Goal: Task Accomplishment & Management: Use online tool/utility

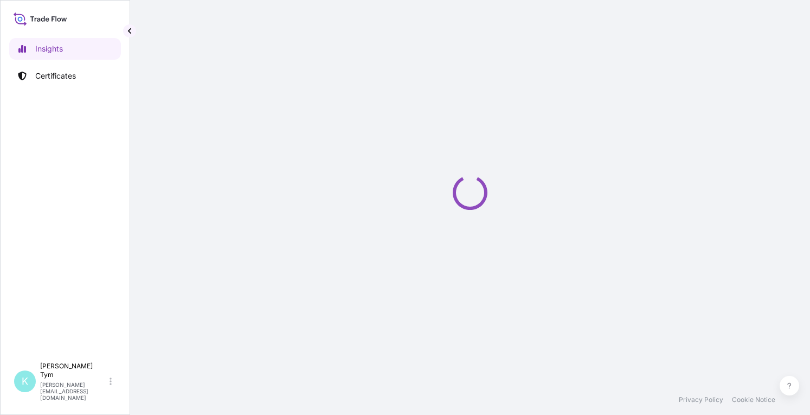
select select "2025"
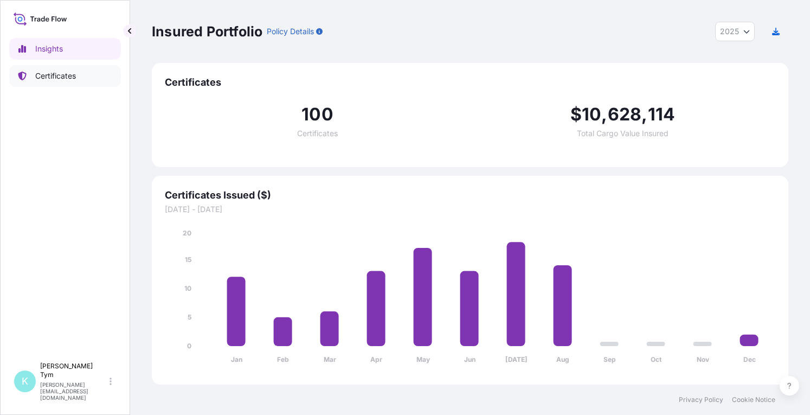
click at [49, 76] on p "Certificates" at bounding box center [55, 76] width 41 height 11
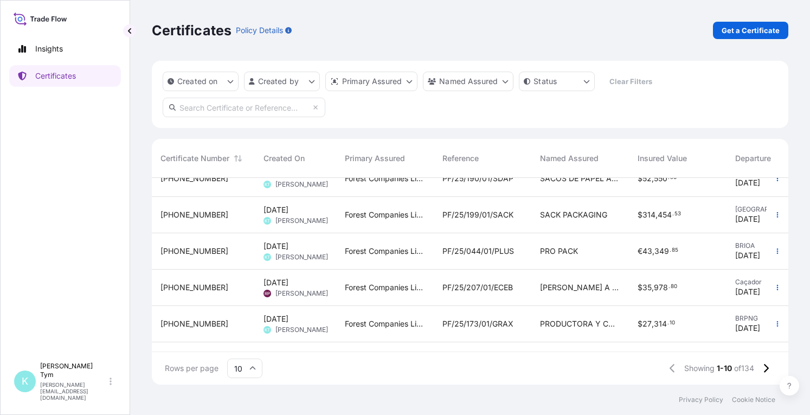
scroll to position [197, 0]
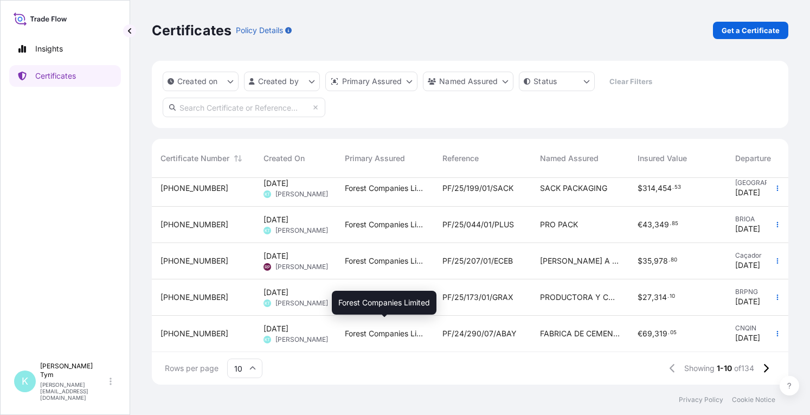
click at [349, 328] on span "Forest Companies Limited" at bounding box center [385, 333] width 80 height 11
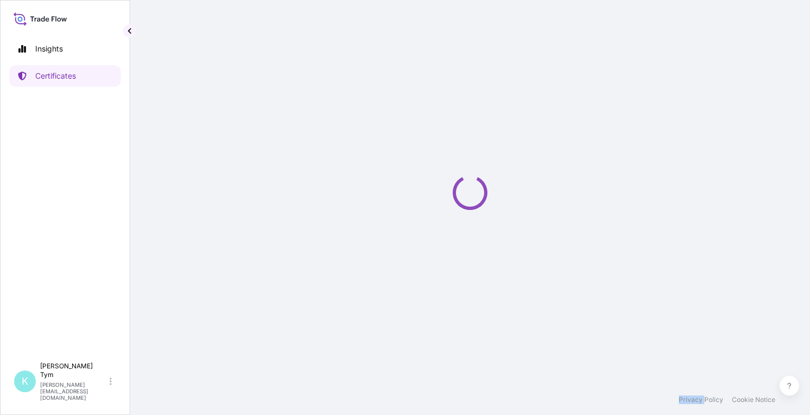
click at [349, 325] on div "Loading" at bounding box center [470, 192] width 637 height 385
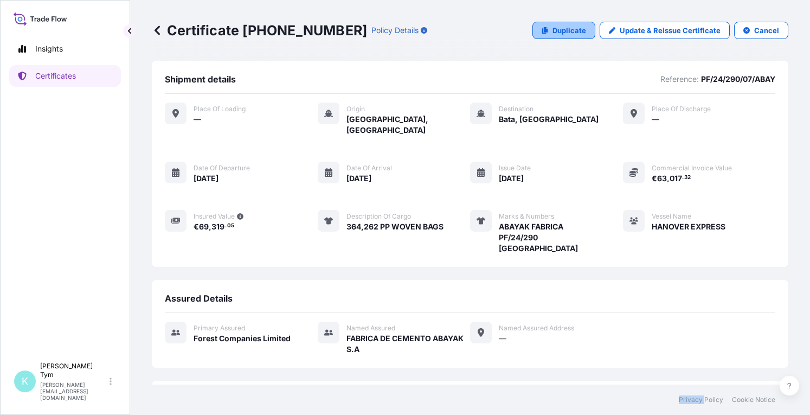
click at [564, 30] on p "Duplicate" at bounding box center [570, 30] width 34 height 11
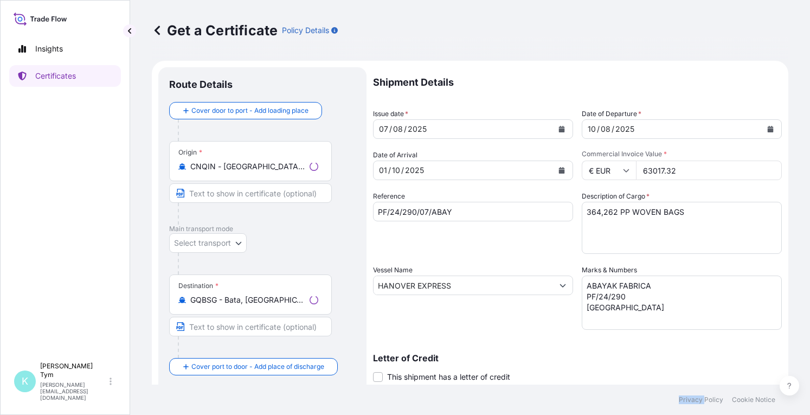
select select "31422"
click at [559, 168] on icon "Calendar" at bounding box center [562, 170] width 6 height 7
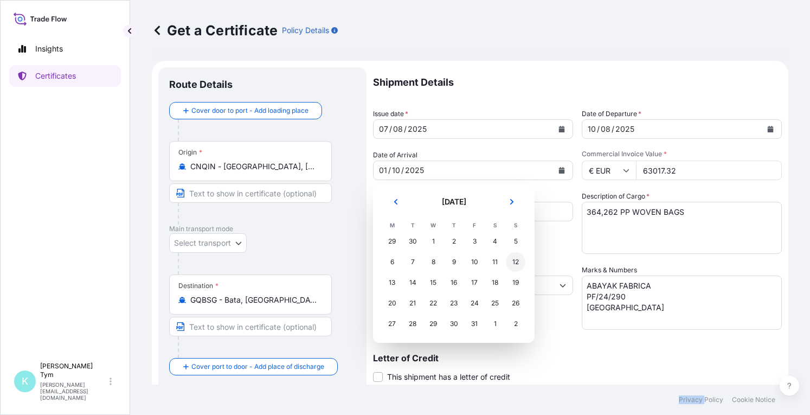
click at [514, 264] on div "12" at bounding box center [516, 262] width 20 height 20
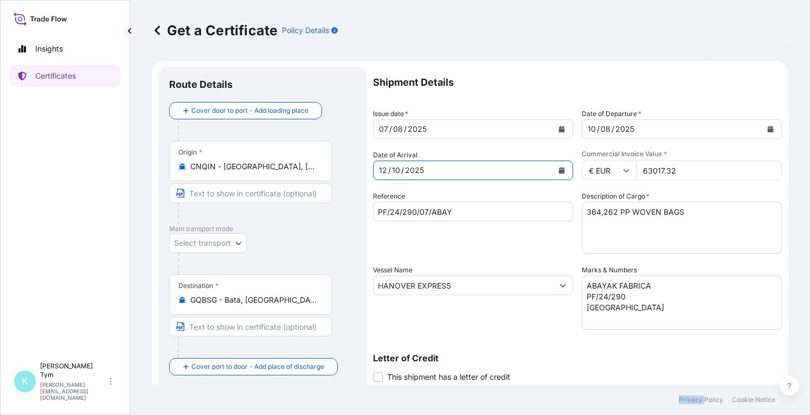
click at [559, 171] on icon "Calendar" at bounding box center [562, 170] width 6 height 7
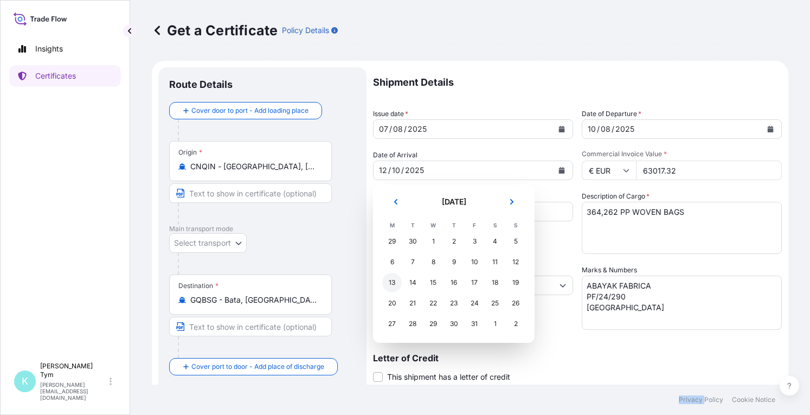
click at [387, 280] on div "13" at bounding box center [392, 283] width 20 height 20
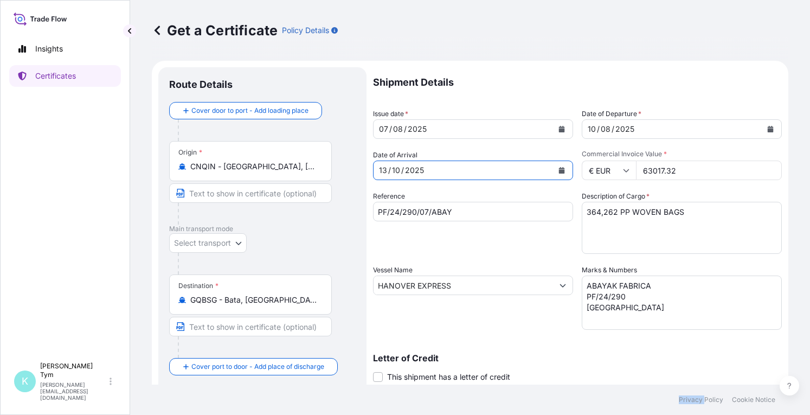
click at [768, 126] on icon "Calendar" at bounding box center [771, 129] width 7 height 7
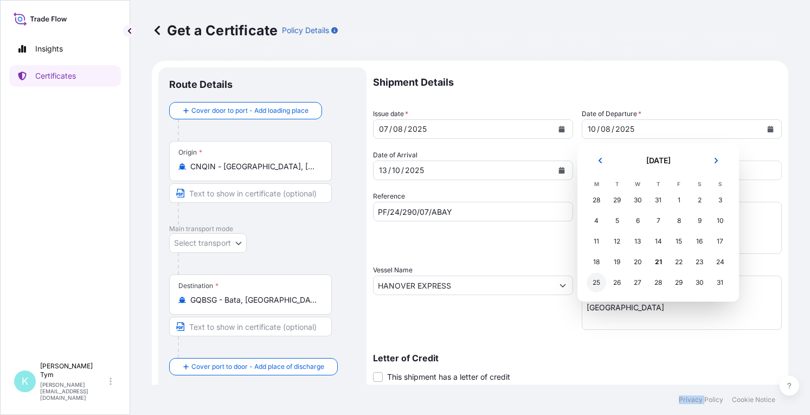
click at [599, 282] on div "25" at bounding box center [597, 283] width 20 height 20
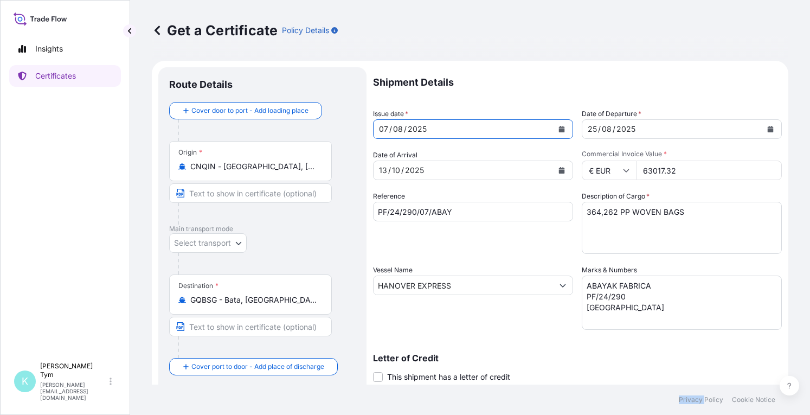
click at [560, 130] on icon "Calendar" at bounding box center [562, 129] width 6 height 7
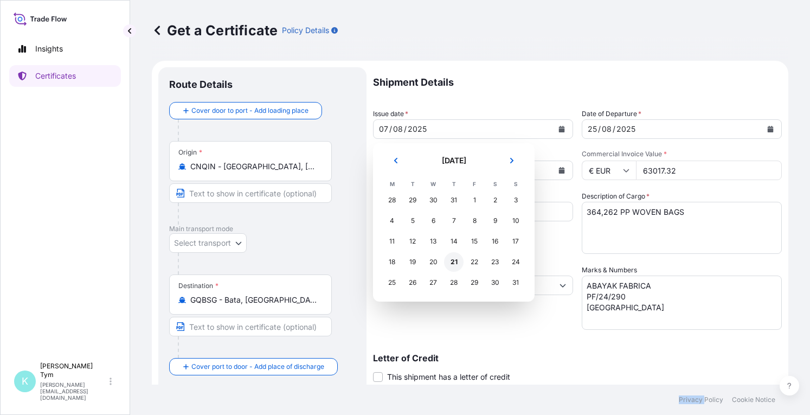
click at [453, 263] on div "21" at bounding box center [454, 262] width 20 height 20
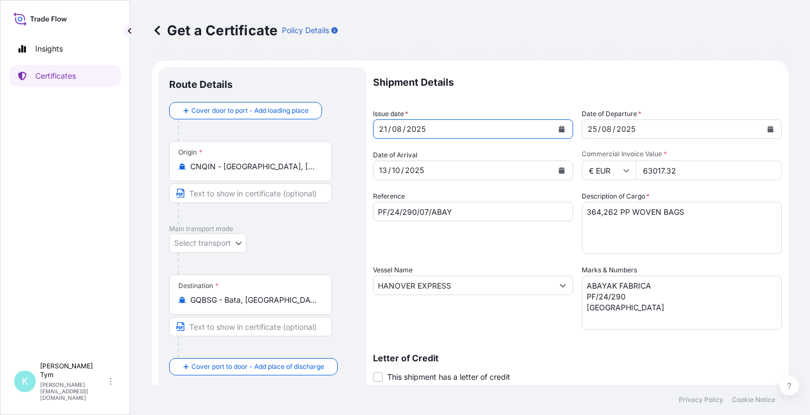
click at [600, 212] on textarea "364,262 PP WOVEN BAGS" at bounding box center [682, 228] width 200 height 52
type textarea "364,767 PP WOVEN BAGS"
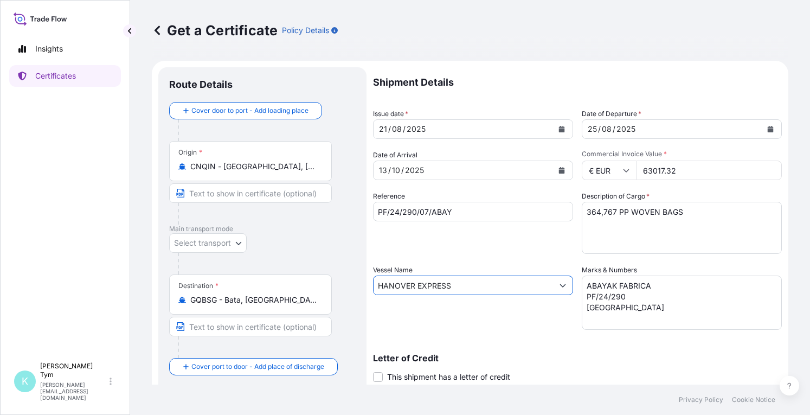
drag, startPoint x: 464, startPoint y: 285, endPoint x: 354, endPoint y: 279, distance: 110.8
click at [354, 279] on form "Route Details Cover door to port - Add loading place Place of loading Road / [G…" at bounding box center [470, 300] width 637 height 478
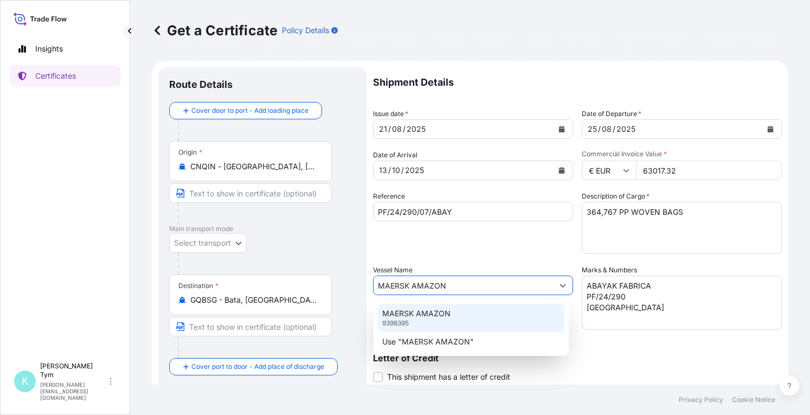
click at [437, 313] on p "MAERSK AMAZON" at bounding box center [416, 313] width 68 height 11
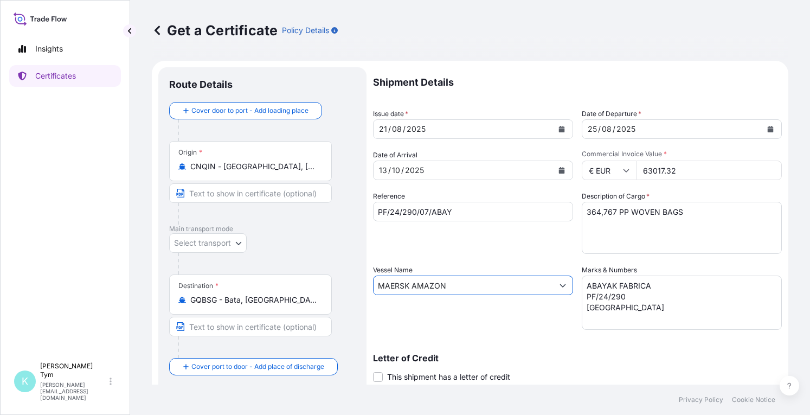
type input "MAERSK AMAZON"
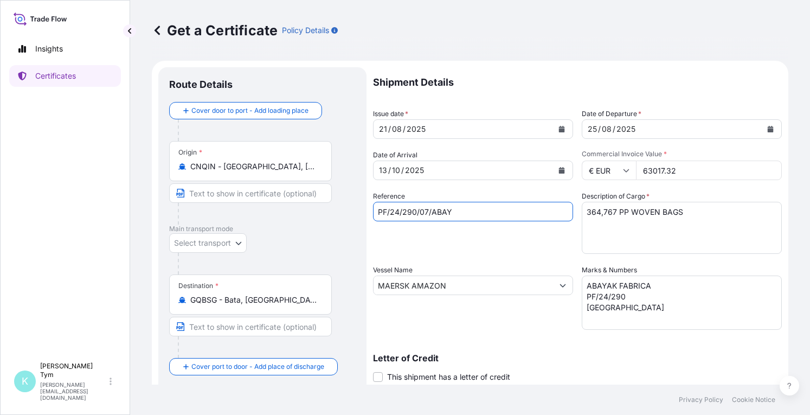
click at [427, 212] on input "PF/24/290/07/ABAY" at bounding box center [473, 212] width 200 height 20
type input "PF/24/290/08/ABAY"
drag, startPoint x: 647, startPoint y: 167, endPoint x: 690, endPoint y: 167, distance: 42.9
click at [690, 167] on input "63017.32" at bounding box center [709, 171] width 146 height 20
type input "63104.69"
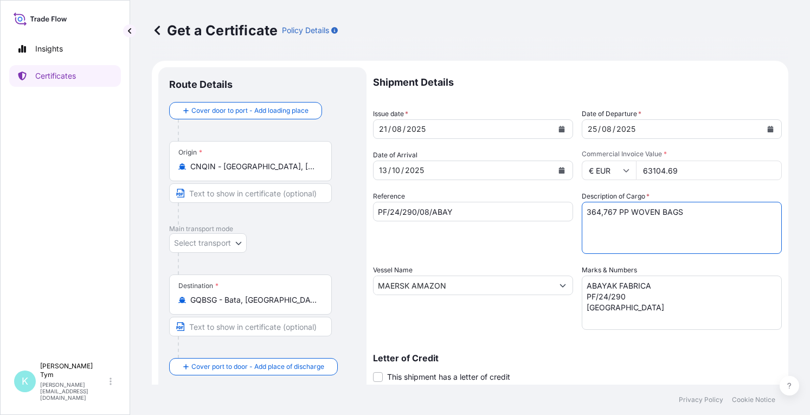
click at [659, 233] on textarea "364,262 PP WOVEN BAGS" at bounding box center [682, 228] width 200 height 52
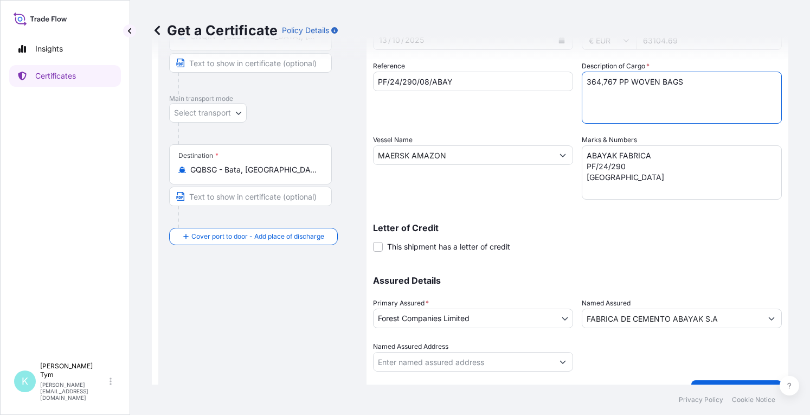
scroll to position [154, 0]
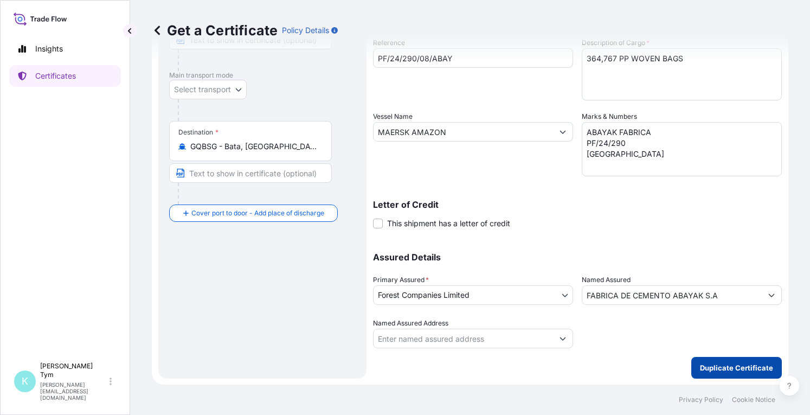
click at [706, 370] on p "Duplicate Certificate" at bounding box center [736, 367] width 73 height 11
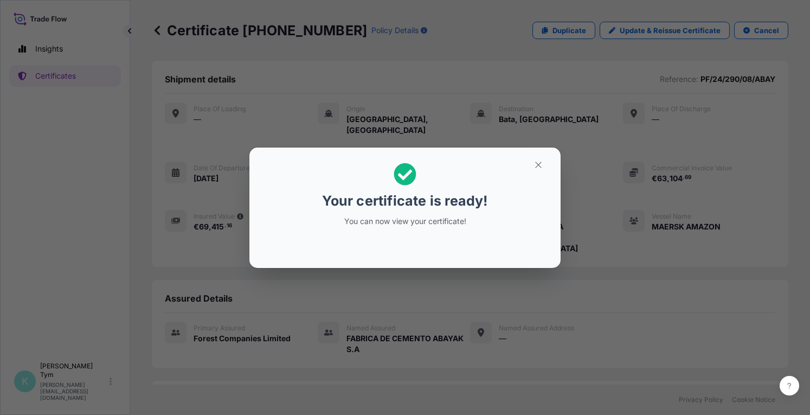
click at [254, 329] on div "Your certificate is ready! You can now view your certificate!" at bounding box center [405, 207] width 810 height 415
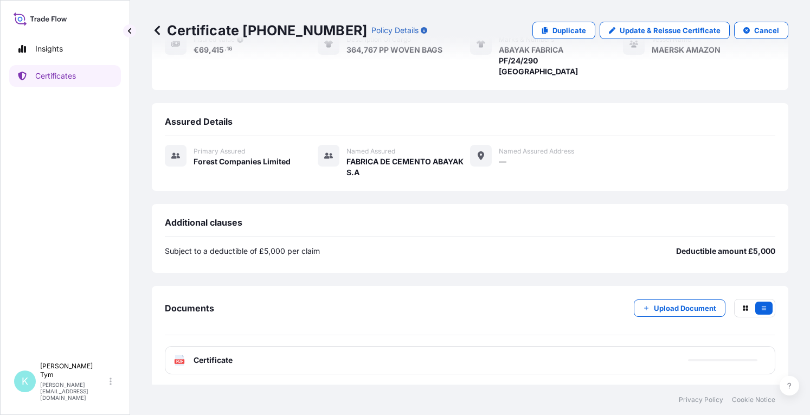
scroll to position [177, 0]
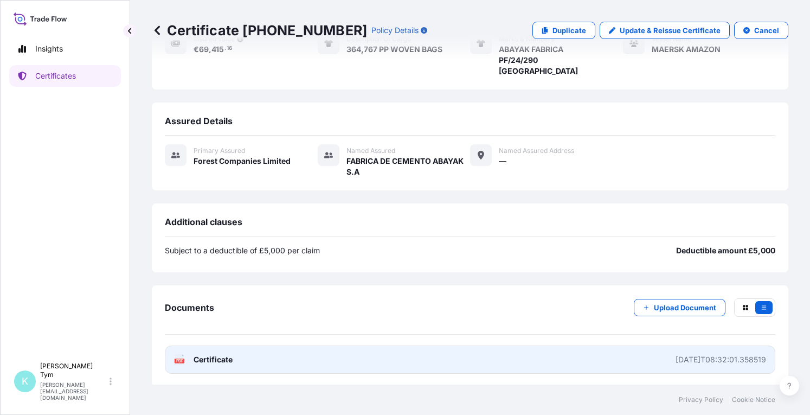
click at [199, 358] on span "Certificate" at bounding box center [213, 359] width 39 height 11
